Goal: Task Accomplishment & Management: Manage account settings

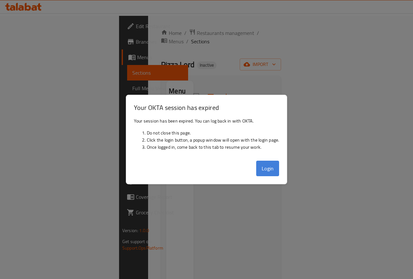
click at [276, 167] on button "Login" at bounding box center [267, 169] width 23 height 16
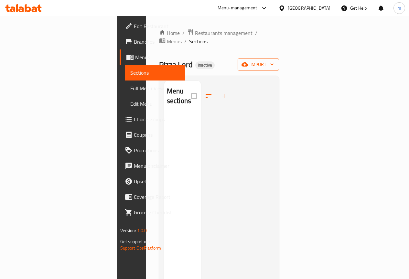
click at [274, 60] on span "import" at bounding box center [258, 64] width 31 height 8
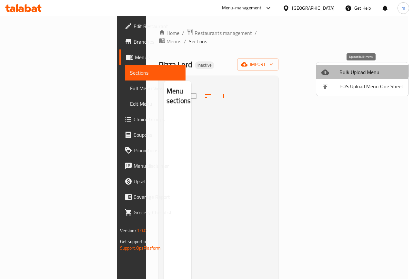
click at [357, 66] on li "Bulk Upload Menu" at bounding box center [362, 72] width 92 height 14
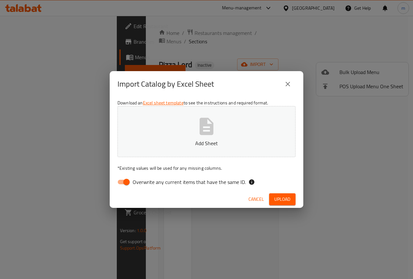
click at [133, 184] on span "Overwrite any current items that have the same ID." at bounding box center [189, 182] width 113 height 8
click at [133, 184] on input "Overwrite any current items that have the same ID." at bounding box center [126, 182] width 37 height 12
checkbox input "false"
click at [220, 128] on button "Add Sheet" at bounding box center [207, 131] width 178 height 51
click at [280, 199] on span "Upload" at bounding box center [283, 199] width 16 height 8
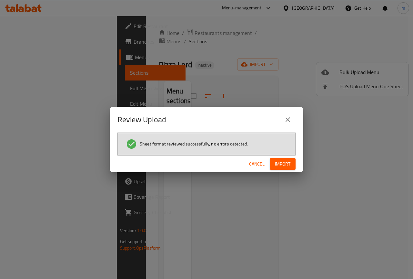
click at [291, 163] on button "Import" at bounding box center [283, 164] width 26 height 12
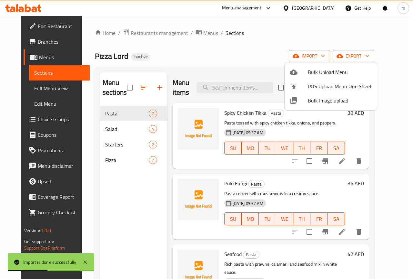
click at [124, 159] on div at bounding box center [206, 139] width 413 height 279
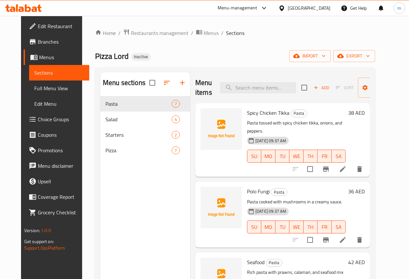
click at [34, 92] on span "Full Menu View" at bounding box center [59, 88] width 50 height 8
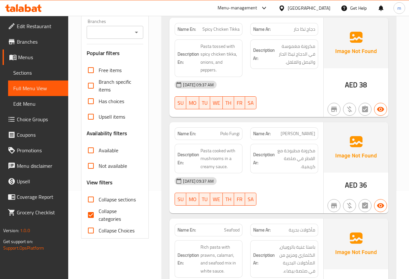
scroll to position [97, 0]
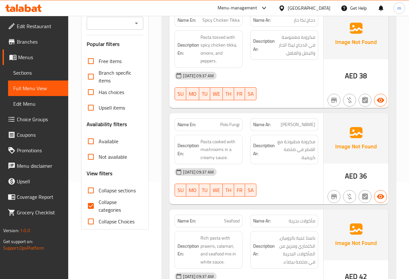
click at [88, 203] on input "Collapse categories" at bounding box center [91, 206] width 16 height 16
checkbox input "false"
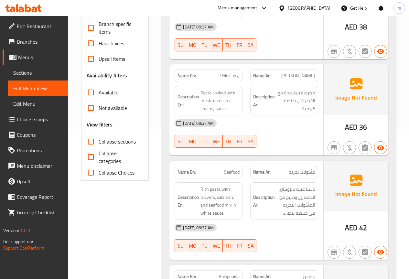
scroll to position [161, 0]
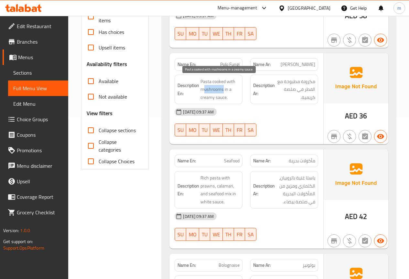
drag, startPoint x: 202, startPoint y: 90, endPoint x: 223, endPoint y: 90, distance: 20.3
click at [223, 90] on span "Pasta cooked with mushrooms in a creamy sauce." at bounding box center [219, 90] width 39 height 24
click at [199, 89] on h6 "Description En: Pasta cooked with mushrooms in a creamy sauce." at bounding box center [208, 90] width 62 height 24
click at [203, 89] on span "Pasta cooked with mushrooms in a creamy sauce." at bounding box center [219, 90] width 39 height 24
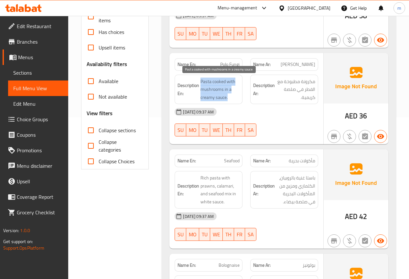
click at [204, 89] on span "Pasta cooked with mushrooms in a creamy sauce." at bounding box center [219, 90] width 39 height 24
click at [205, 89] on span "Pasta cooked with mushrooms in a creamy sauce." at bounding box center [219, 90] width 39 height 24
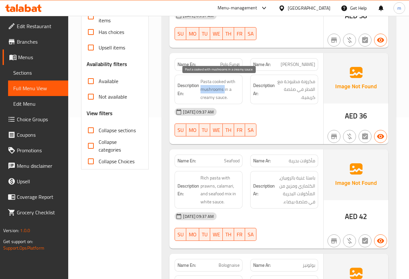
click at [205, 89] on span "Pasta cooked with mushrooms in a creamy sauce." at bounding box center [219, 90] width 39 height 24
click at [287, 116] on div "[DATE] 09:37 AM" at bounding box center [246, 112] width 151 height 16
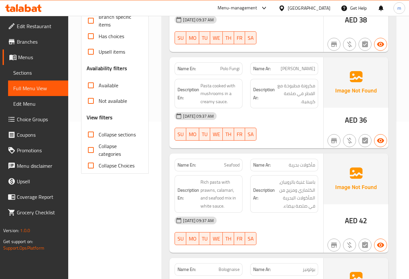
scroll to position [129, 0]
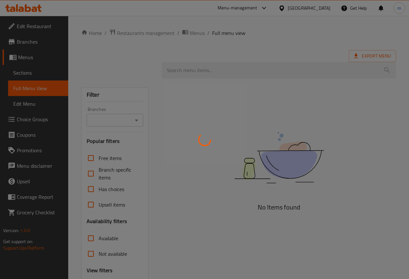
scroll to position [60, 0]
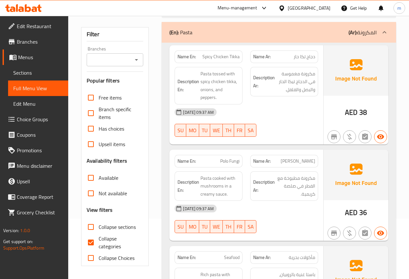
click at [88, 239] on input "Collapse categories" at bounding box center [91, 242] width 16 height 16
checkbox input "false"
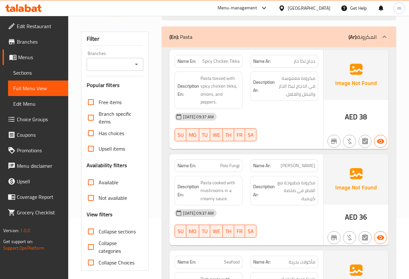
click at [22, 75] on span "Sections" at bounding box center [38, 73] width 50 height 8
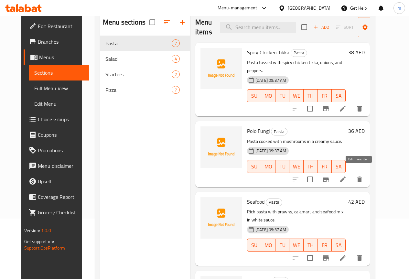
click at [345, 176] on icon at bounding box center [342, 179] width 6 height 6
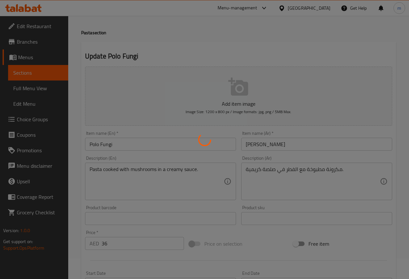
scroll to position [32, 0]
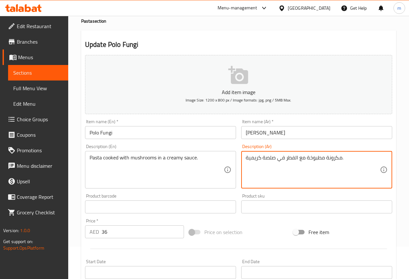
click at [286, 157] on textarea "مكرونة مطبوخة مع الفطر في صلصة كريمية." at bounding box center [312, 169] width 134 height 31
click at [285, 157] on textarea "مكرونة مطبوخة مع الفطر في صلصة كريمية." at bounding box center [312, 169] width 134 height 31
click at [286, 158] on textarea "مكرونة مطبوخة مع الفطر في صلصة كريمية." at bounding box center [312, 169] width 134 height 31
click at [288, 160] on textarea "مكرونة مطبوخة مع ار في صلصة كريمية." at bounding box center [312, 169] width 134 height 31
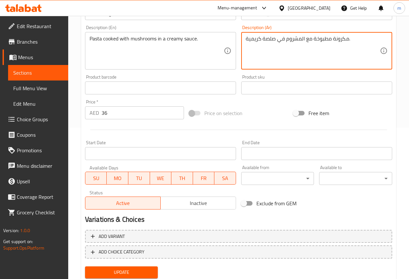
scroll to position [161, 0]
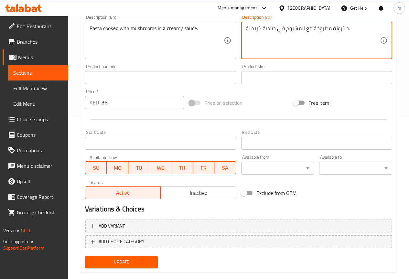
type textarea "مكرونة مطبوخة مع المشروم في صلصة كريمية."
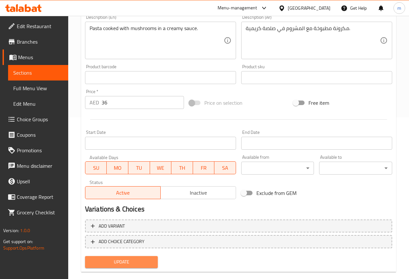
click at [133, 260] on span "Update" at bounding box center [121, 262] width 63 height 8
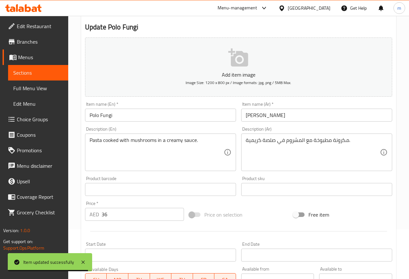
scroll to position [0, 0]
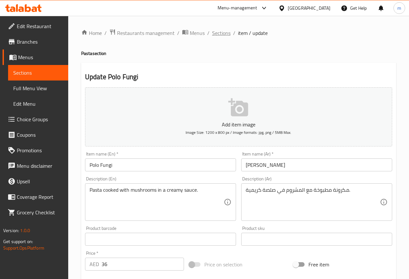
click at [215, 33] on span "Sections" at bounding box center [221, 33] width 18 height 8
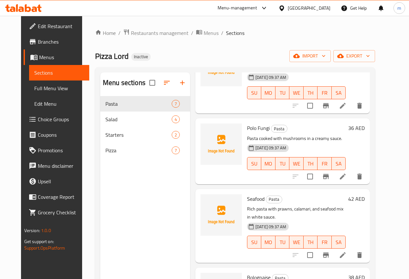
scroll to position [65, 0]
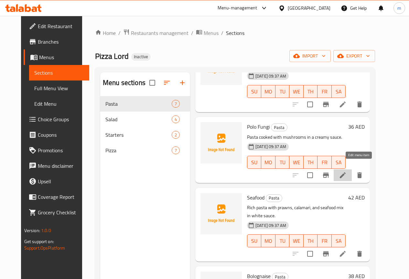
click at [346, 171] on icon at bounding box center [342, 175] width 8 height 8
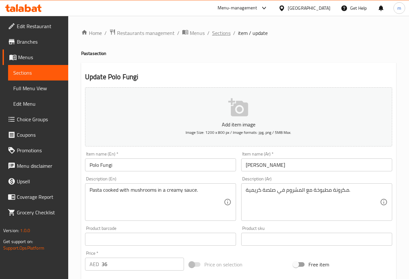
click at [216, 33] on span "Sections" at bounding box center [221, 33] width 18 height 8
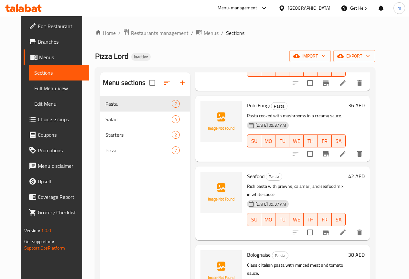
scroll to position [97, 0]
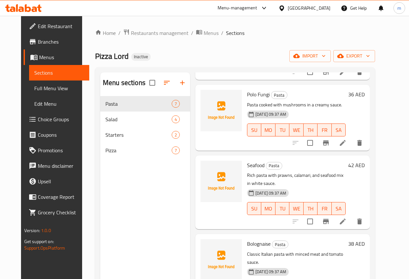
click at [345, 218] on icon at bounding box center [342, 221] width 6 height 6
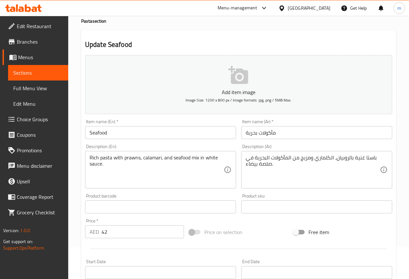
scroll to position [65, 0]
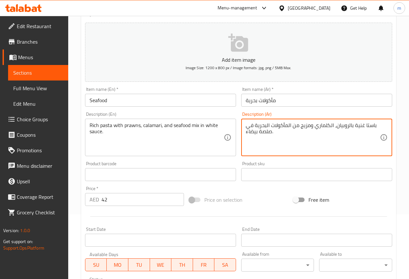
drag, startPoint x: 365, startPoint y: 126, endPoint x: 375, endPoint y: 126, distance: 10.0
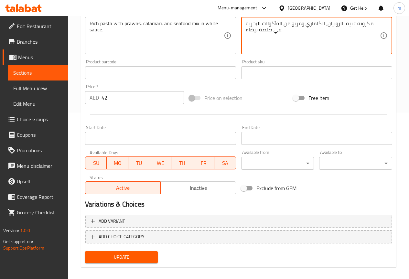
scroll to position [172, 0]
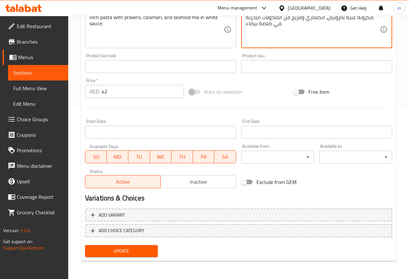
type textarea "مكرونة غنية بالروبيان، الكلماري ومزيج من المأكولات البحرية في صلصة بيضاء."
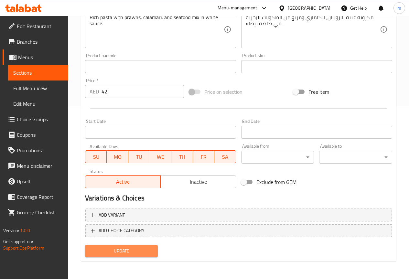
click at [142, 248] on span "Update" at bounding box center [121, 251] width 63 height 8
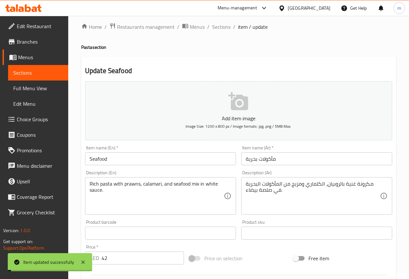
scroll to position [0, 0]
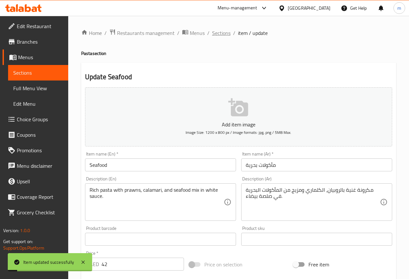
click at [223, 32] on span "Sections" at bounding box center [221, 33] width 18 height 8
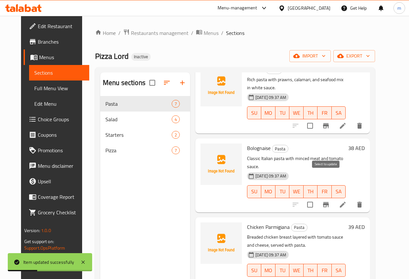
scroll to position [194, 0]
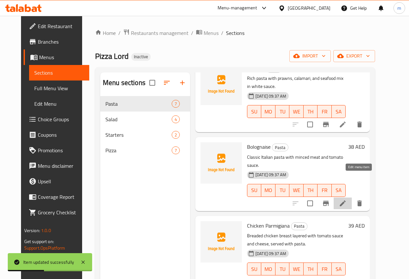
click at [346, 199] on icon at bounding box center [342, 203] width 8 height 8
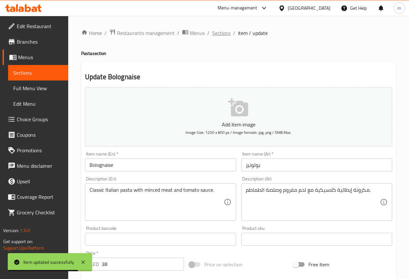
click at [219, 31] on span "Sections" at bounding box center [221, 33] width 18 height 8
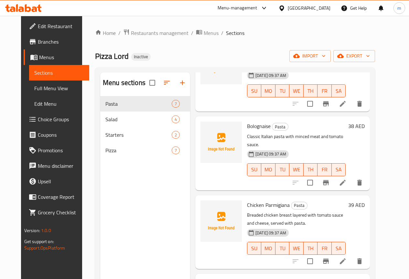
scroll to position [226, 0]
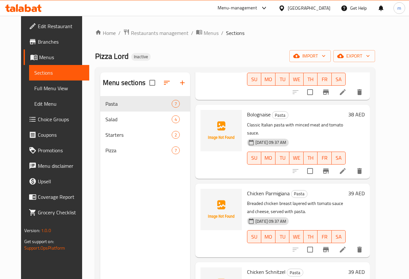
click at [346, 245] on icon at bounding box center [342, 249] width 8 height 8
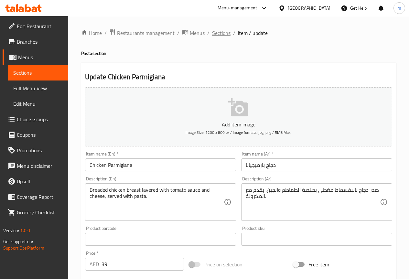
click at [223, 31] on span "Sections" at bounding box center [221, 33] width 18 height 8
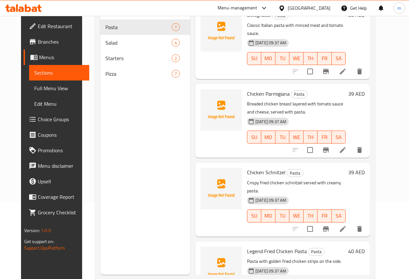
scroll to position [90, 0]
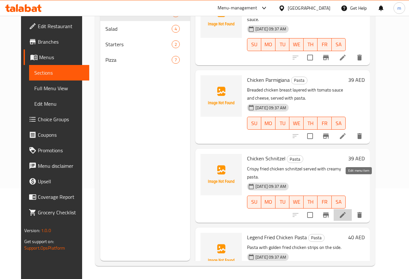
click at [346, 211] on icon at bounding box center [342, 215] width 8 height 8
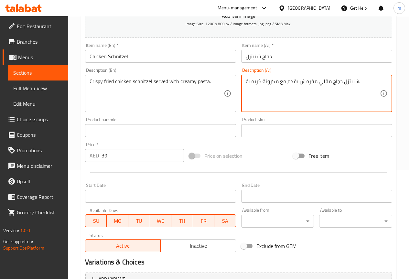
scroll to position [172, 0]
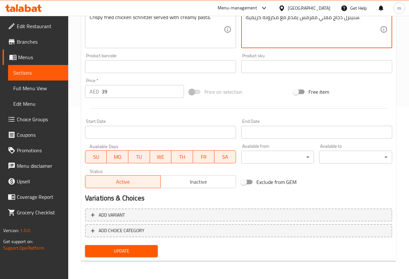
type textarea "شنيتزل دجاج مقلي مقرمش يقدم مع مكرونة كريمية."
click at [112, 249] on span "Update" at bounding box center [121, 251] width 63 height 8
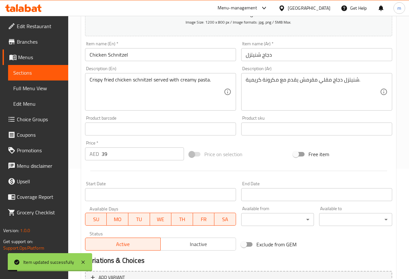
scroll to position [0, 0]
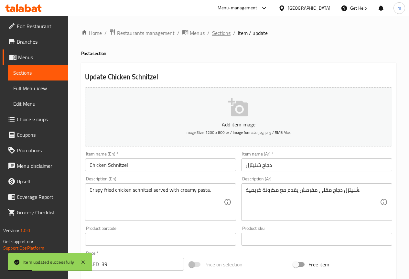
click at [219, 33] on span "Sections" at bounding box center [221, 33] width 18 height 8
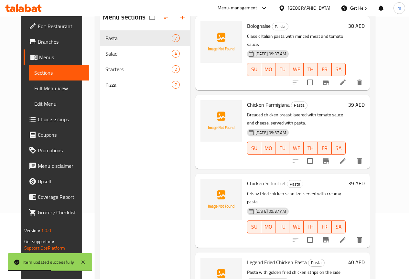
scroll to position [90, 0]
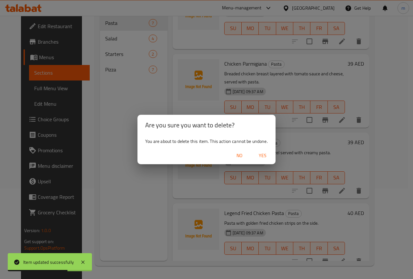
click at [361, 250] on div "Are you sure you want to delete? You are about to delete this item. This action…" at bounding box center [206, 139] width 413 height 279
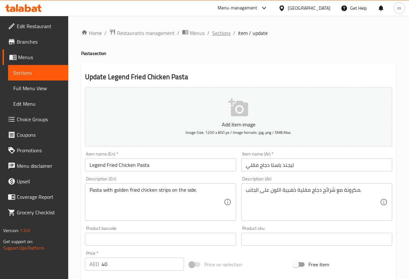
click at [217, 34] on span "Sections" at bounding box center [221, 33] width 18 height 8
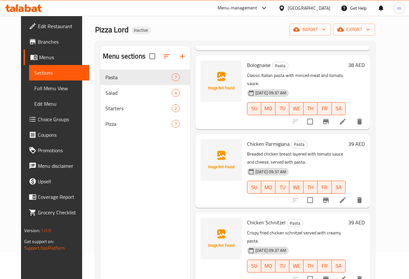
scroll to position [26, 0]
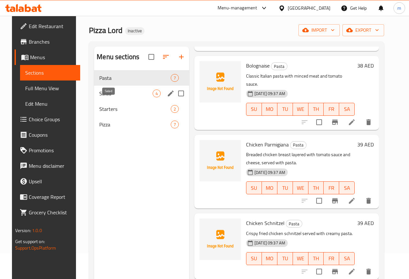
click at [104, 97] on span "Salad" at bounding box center [125, 93] width 53 height 8
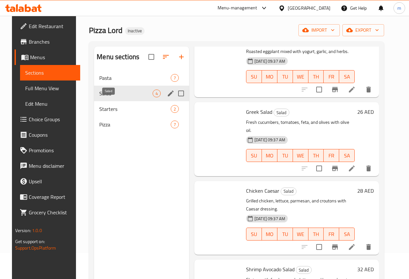
scroll to position [29, 0]
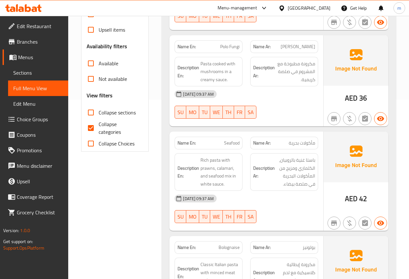
scroll to position [194, 0]
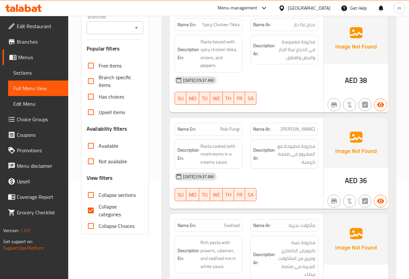
scroll to position [129, 0]
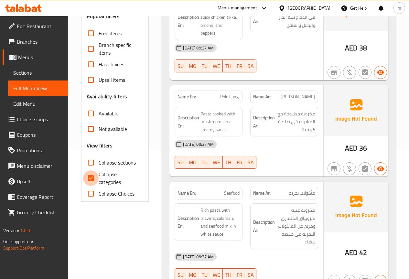
click at [91, 171] on input "Collapse categories" at bounding box center [91, 178] width 16 height 16
checkbox input "false"
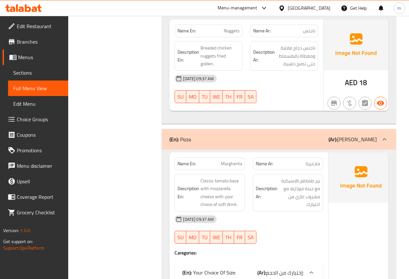
scroll to position [1356, 0]
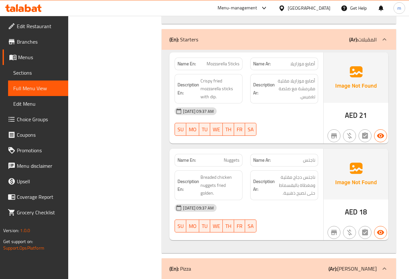
drag, startPoint x: 42, startPoint y: 72, endPoint x: 46, endPoint y: 72, distance: 3.2
click at [42, 72] on span "Sections" at bounding box center [38, 73] width 50 height 8
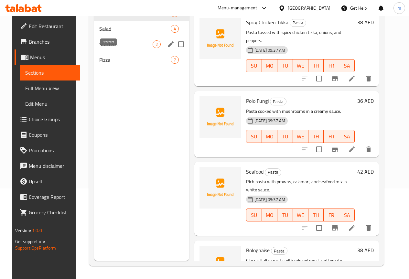
click at [105, 48] on span "Starters" at bounding box center [125, 44] width 53 height 8
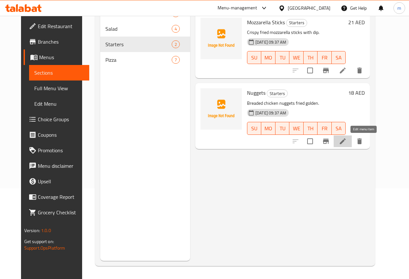
click at [346, 143] on icon at bounding box center [342, 141] width 8 height 8
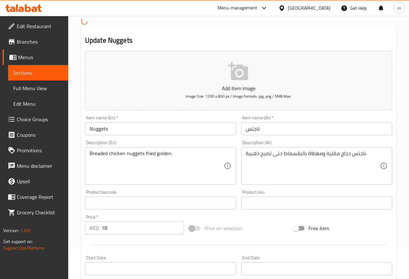
scroll to position [32, 0]
drag, startPoint x: 244, startPoint y: 152, endPoint x: 357, endPoint y: 154, distance: 113.0
click at [349, 157] on div "ناجتس دجاج مقلية ومغطاة بالبقسماط حتى تصبح ذهبية. Description (Ar)" at bounding box center [316, 165] width 151 height 37
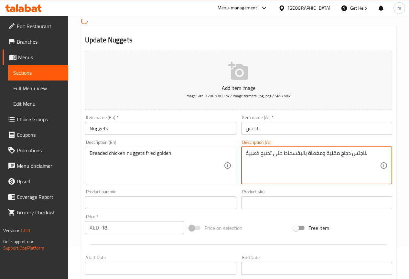
drag, startPoint x: 368, startPoint y: 152, endPoint x: 373, endPoint y: 154, distance: 5.5
click at [373, 154] on textarea "ناجتس دجاج مقلية ومغطاة بالبقسماط حتى تصبح ذهبية." at bounding box center [312, 165] width 134 height 31
drag, startPoint x: 283, startPoint y: 153, endPoint x: 322, endPoint y: 156, distance: 39.2
click at [322, 156] on textarea "ناجتس دجاج مقلية ومغطاة بالبقسماط حتى تصبح ذهبية." at bounding box center [312, 165] width 134 height 31
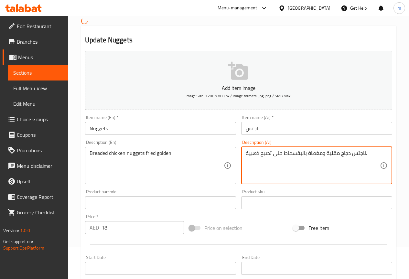
click at [322, 155] on textarea "ناجتس دجاج مقلية ومغطاة بالبقسماط حتى تصبح ذهبية." at bounding box center [312, 165] width 134 height 31
click at [324, 154] on textarea "ناجتس دجاج مقلية ومغطاة بالبقسماط حتى تصبح ذهبية." at bounding box center [312, 165] width 134 height 31
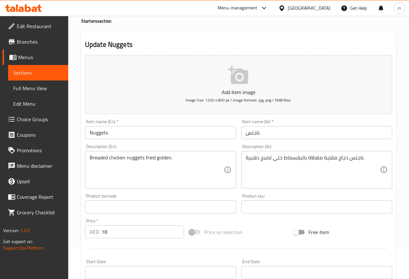
drag, startPoint x: 283, startPoint y: 153, endPoint x: 302, endPoint y: 159, distance: 19.4
click at [316, 156] on div "ناجتس دجاج مقلية مغطاة بالبقسماط حتى تصبح ذهبية. Description (Ar)" at bounding box center [316, 169] width 151 height 37
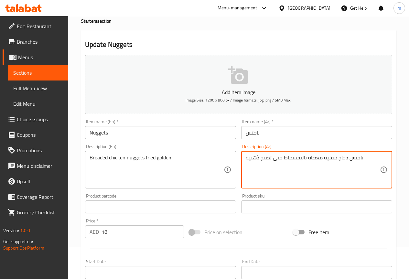
drag, startPoint x: 282, startPoint y: 159, endPoint x: 321, endPoint y: 161, distance: 39.5
click at [321, 161] on textarea "ناجتس دجاج مقلية مغطاة بالبقسماط حتى تصبح ذهبية." at bounding box center [312, 169] width 134 height 31
click at [307, 159] on textarea "ناجتس مغطاة بالبقسماط دجاج مقلية حتى تصبح ذهبية." at bounding box center [312, 169] width 134 height 31
drag, startPoint x: 299, startPoint y: 158, endPoint x: 308, endPoint y: 158, distance: 9.0
click at [308, 158] on textarea "ناجتس مغطاة بالبقسماط دجاج مقلية حتى تصبح ذهبية." at bounding box center [312, 169] width 134 height 31
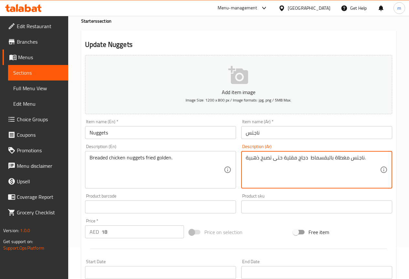
click at [303, 158] on textarea "ناجتس مغطاة بالبقسماط دجاج مقلية حتى تصبح ذهبية." at bounding box center [312, 169] width 134 height 31
drag, startPoint x: 296, startPoint y: 159, endPoint x: 307, endPoint y: 160, distance: 11.1
click at [307, 160] on textarea "ناجتس مغطاة بالبقسماط دجاج مقلية حتى تصبح ذهبية." at bounding box center [312, 169] width 134 height 31
click at [350, 159] on textarea "ناجتسدجاج مغطاة بالبقسماط مقلية حتى تصبح ذهبية." at bounding box center [312, 169] width 134 height 31
click at [297, 158] on textarea "ناجتس دجاج مغطاة بالبقسماط مقلية حتى تصبح ذهبية." at bounding box center [312, 169] width 134 height 31
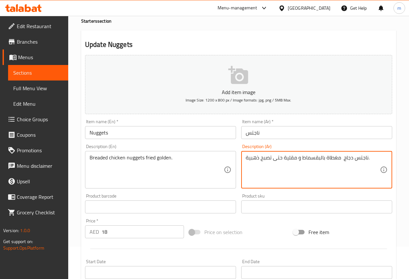
drag, startPoint x: 259, startPoint y: 160, endPoint x: 282, endPoint y: 160, distance: 22.9
click at [282, 160] on textarea "ناجتس دجاج مغطاة بالبقسماط و مقلية حتى تصبح ذهبية." at bounding box center [312, 169] width 134 height 31
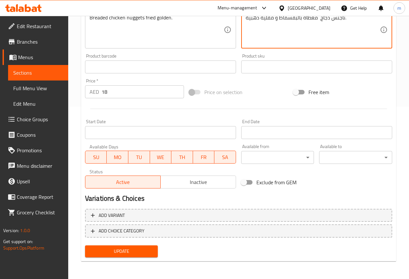
scroll to position [172, 0]
type textarea "ناجتس دجاج مغطاة بالبقسماط و مقلية ذهبية."
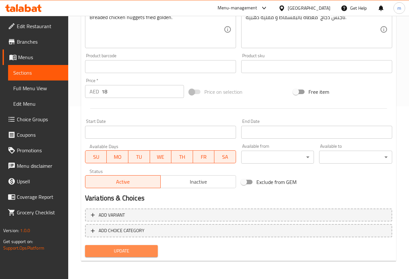
click at [136, 253] on span "Update" at bounding box center [121, 251] width 63 height 8
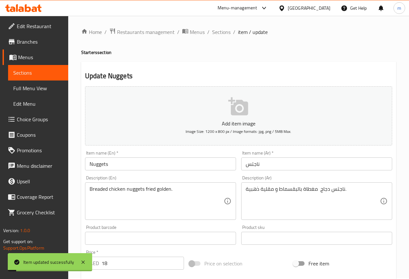
scroll to position [0, 0]
click at [39, 91] on span "Full Menu View" at bounding box center [38, 88] width 50 height 8
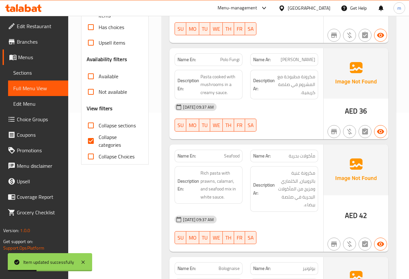
scroll to position [161, 0]
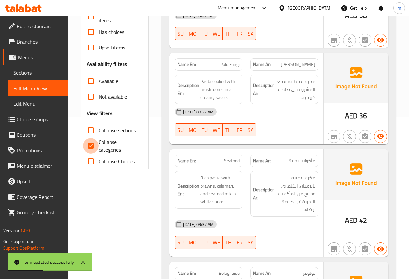
click at [91, 140] on input "Collapse categories" at bounding box center [91, 146] width 16 height 16
checkbox input "false"
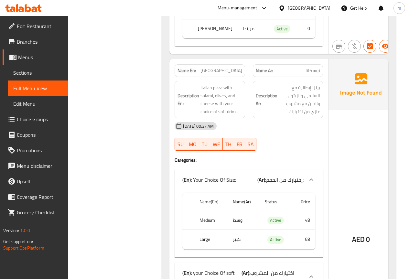
scroll to position [2133, 0]
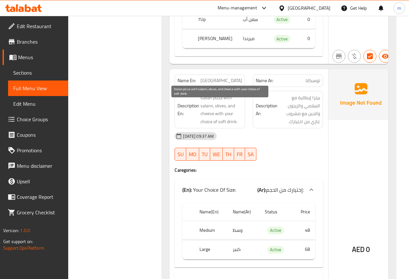
click at [207, 114] on span "Italian pizza with salami, olives, and cheese with your choice of soft drink." at bounding box center [221, 110] width 42 height 32
copy span "salami"
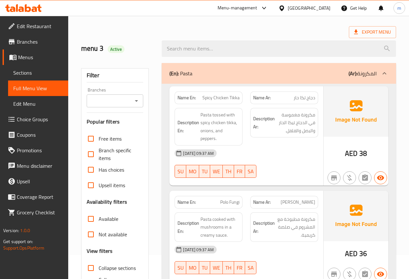
scroll to position [0, 0]
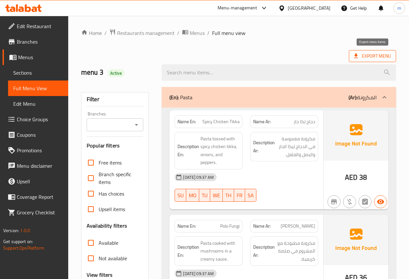
click at [368, 53] on span "Export Menu" at bounding box center [372, 56] width 37 height 8
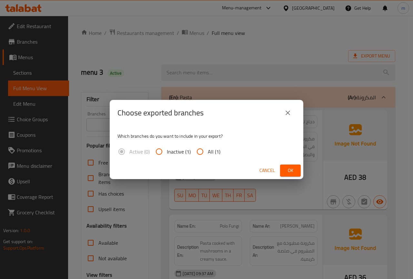
click at [203, 147] on input "All (1)" at bounding box center [200, 152] width 16 height 16
radio input "true"
click at [292, 166] on span "Ok" at bounding box center [290, 170] width 10 height 8
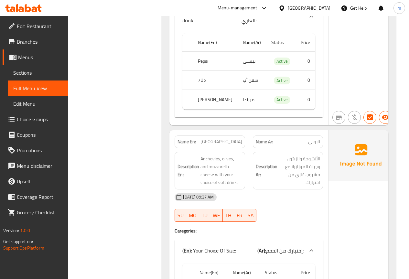
scroll to position [2717, 0]
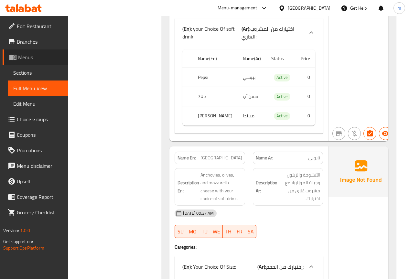
click at [35, 55] on span "Menus" at bounding box center [40, 57] width 45 height 8
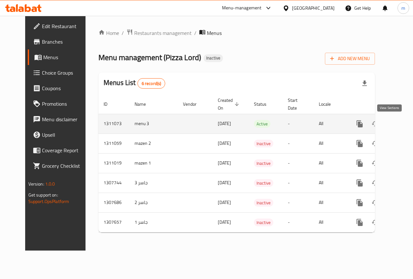
click at [399, 125] on link "enhanced table" at bounding box center [407, 124] width 16 height 16
